Goal: Task Accomplishment & Management: Use online tool/utility

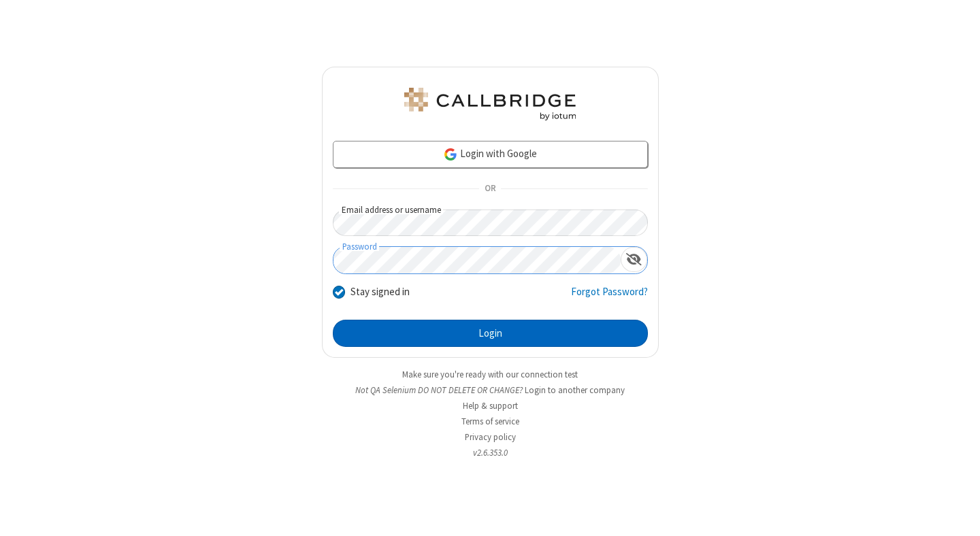
click at [490, 334] on button "Login" at bounding box center [490, 333] width 315 height 27
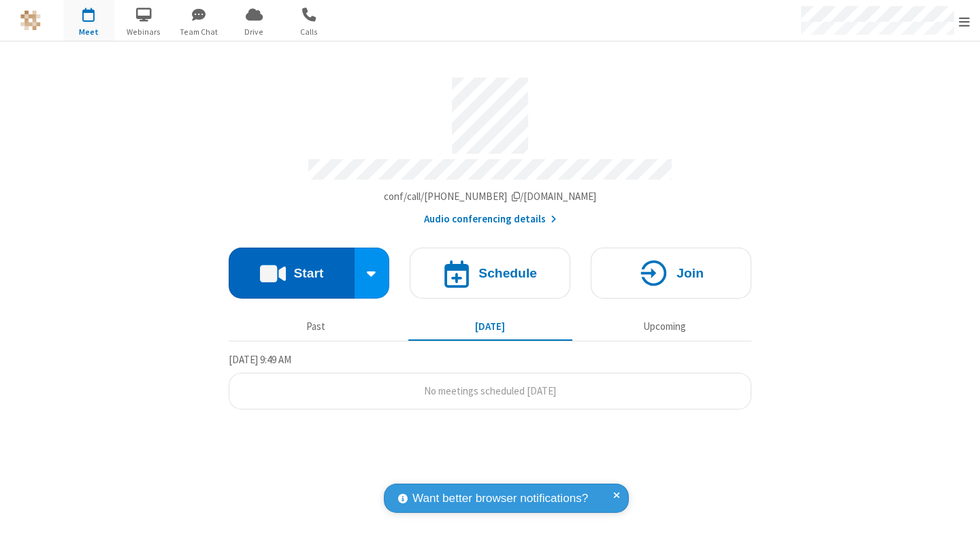
click at [291, 267] on button "Start" at bounding box center [292, 273] width 126 height 51
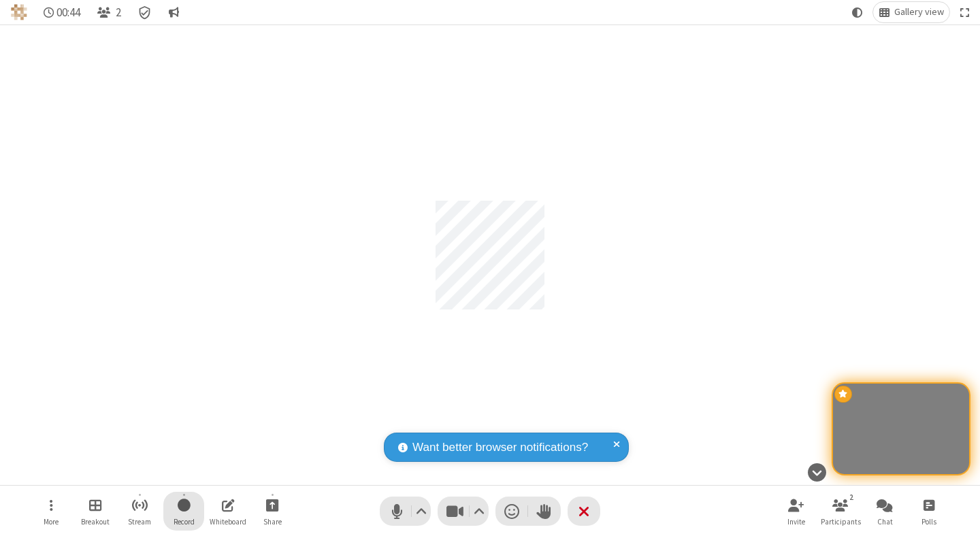
click at [184, 511] on span "Start recording" at bounding box center [184, 505] width 13 height 17
